Goal: Transaction & Acquisition: Download file/media

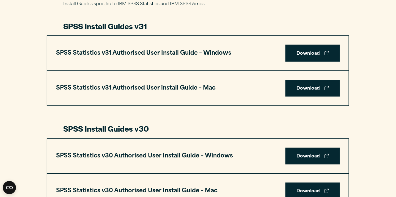
scroll to position [275, 0]
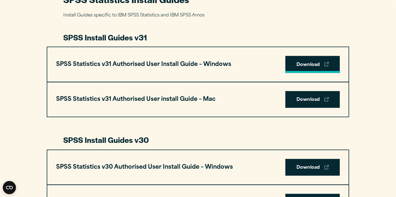
click at [309, 66] on link "Download" at bounding box center [313, 64] width 55 height 17
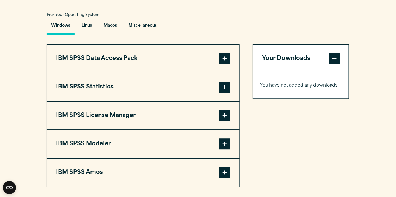
scroll to position [413, 0]
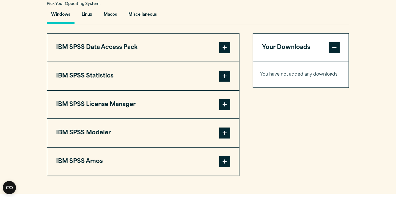
click at [227, 76] on span at bounding box center [224, 76] width 11 height 11
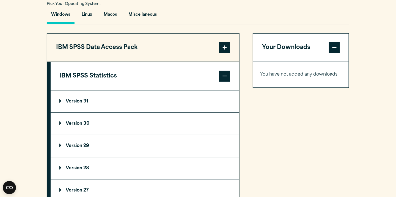
click at [84, 101] on p "Version 31" at bounding box center [73, 101] width 29 height 4
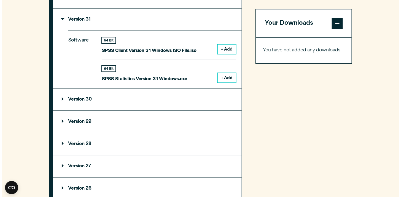
scroll to position [496, 0]
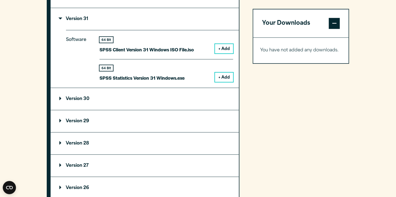
click at [226, 76] on button "+ Add" at bounding box center [224, 77] width 18 height 9
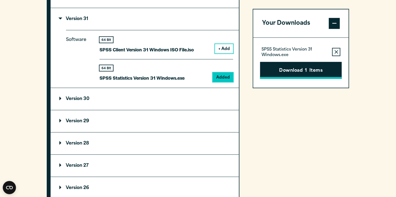
click at [293, 69] on button "Download 1 Items" at bounding box center [301, 70] width 82 height 17
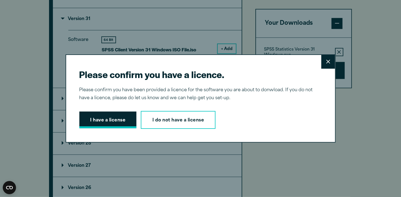
click at [110, 121] on button "I have a license" at bounding box center [107, 120] width 57 height 17
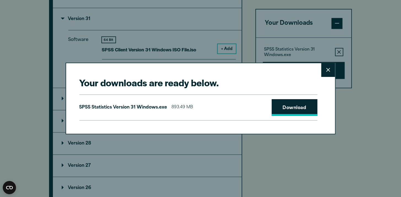
click at [292, 108] on link "Download" at bounding box center [294, 107] width 46 height 17
